Goal: Task Accomplishment & Management: Complete application form

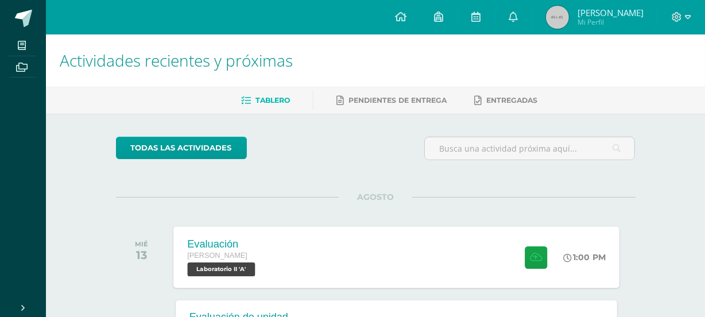
click at [356, 255] on div "Evaluación [PERSON_NAME] Laboratorio II 'A' 1:00 PM Evaluación Laboratorio II" at bounding box center [396, 256] width 446 height 61
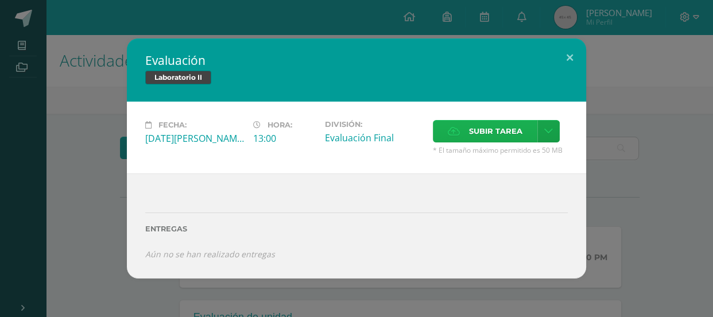
click at [495, 127] on span "Subir tarea" at bounding box center [495, 131] width 53 height 21
click at [0, 0] on input "Subir tarea" at bounding box center [0, 0] width 0 height 0
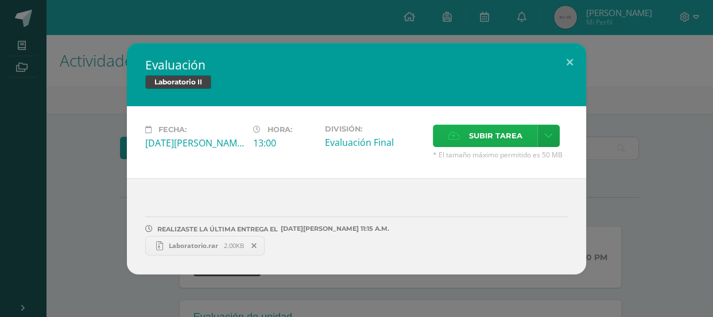
click at [481, 131] on span "Subir tarea" at bounding box center [495, 135] width 53 height 21
click at [0, 0] on input "Subir tarea" at bounding box center [0, 0] width 0 height 0
click at [570, 64] on button at bounding box center [569, 62] width 33 height 39
